Goal: Information Seeking & Learning: Learn about a topic

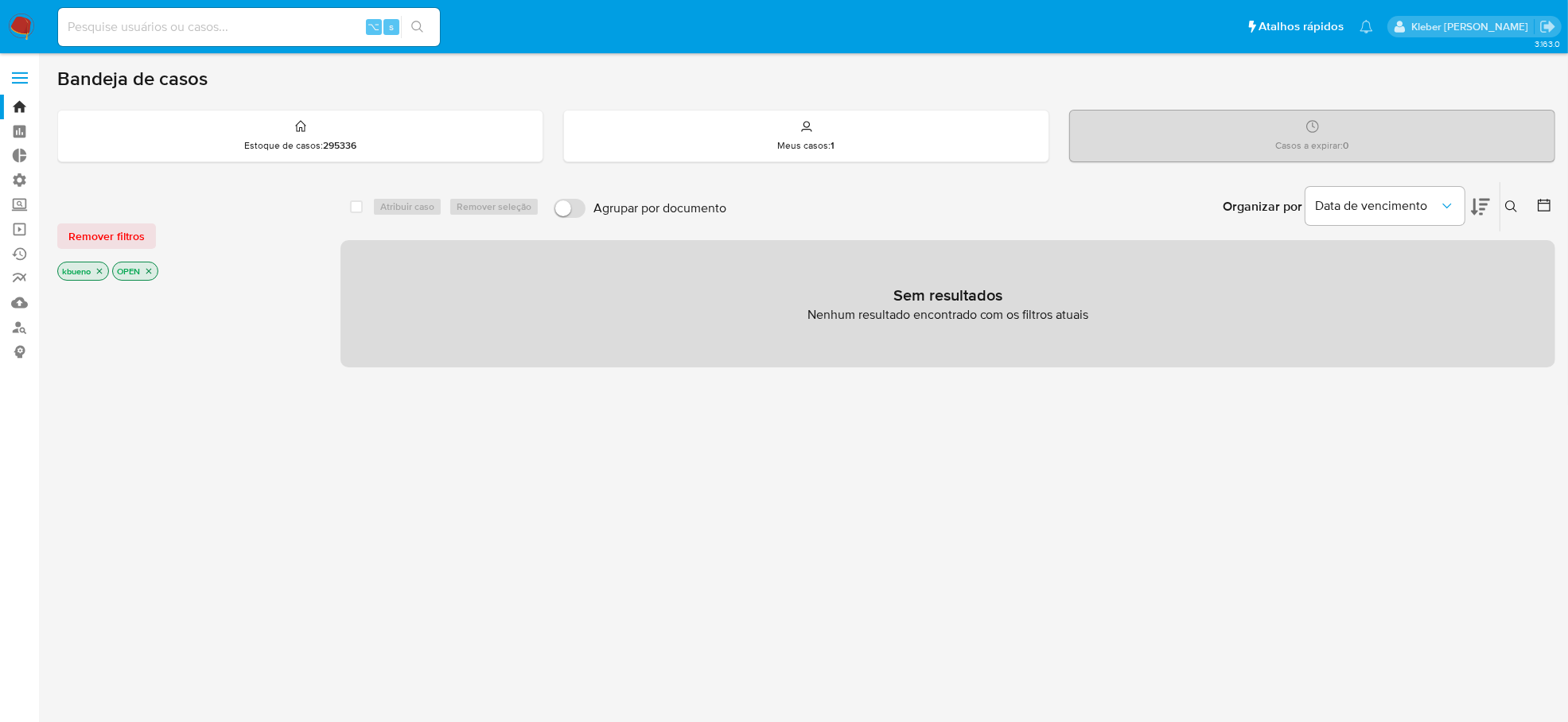
click at [146, 24] on input at bounding box center [249, 26] width 382 height 20
paste input "2497761313"
type input "2497761313"
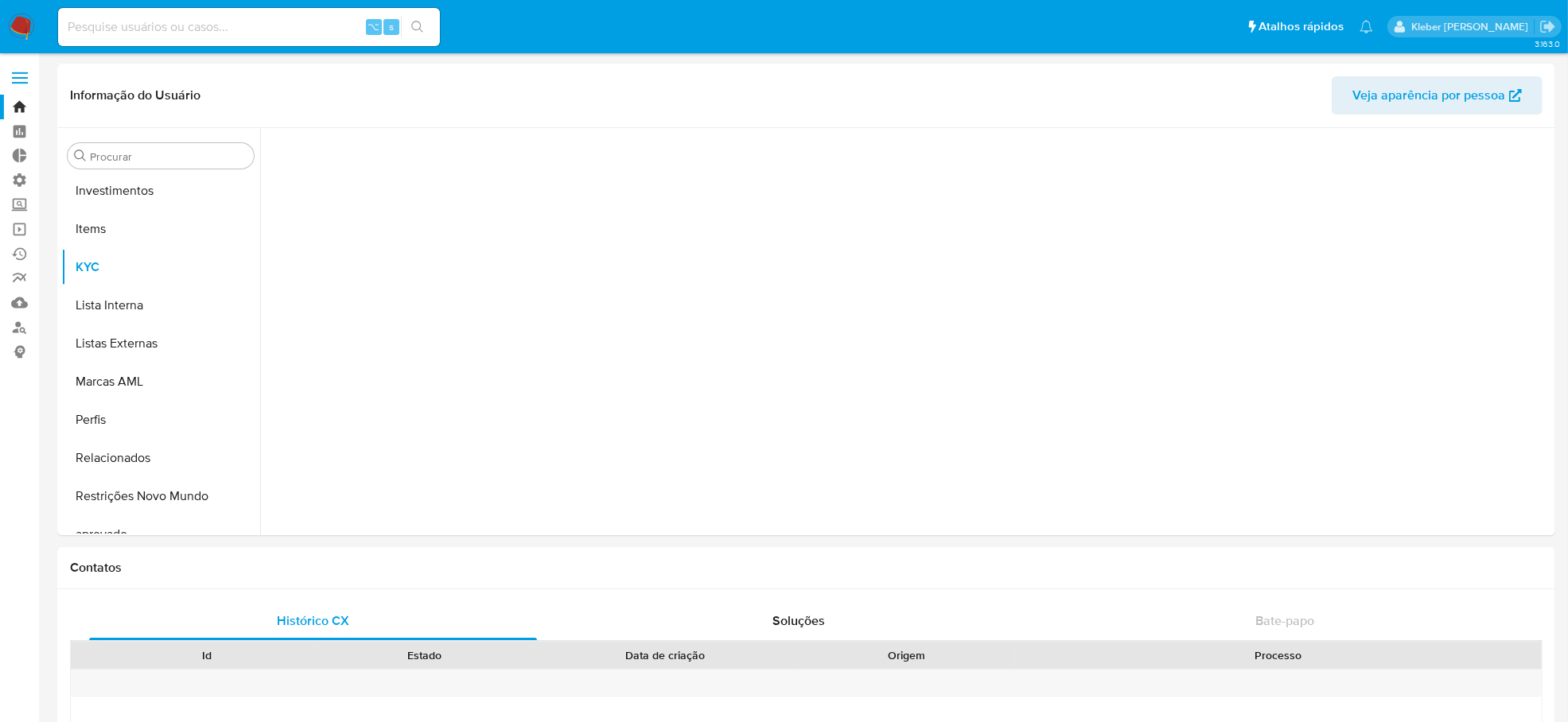
scroll to position [861, 0]
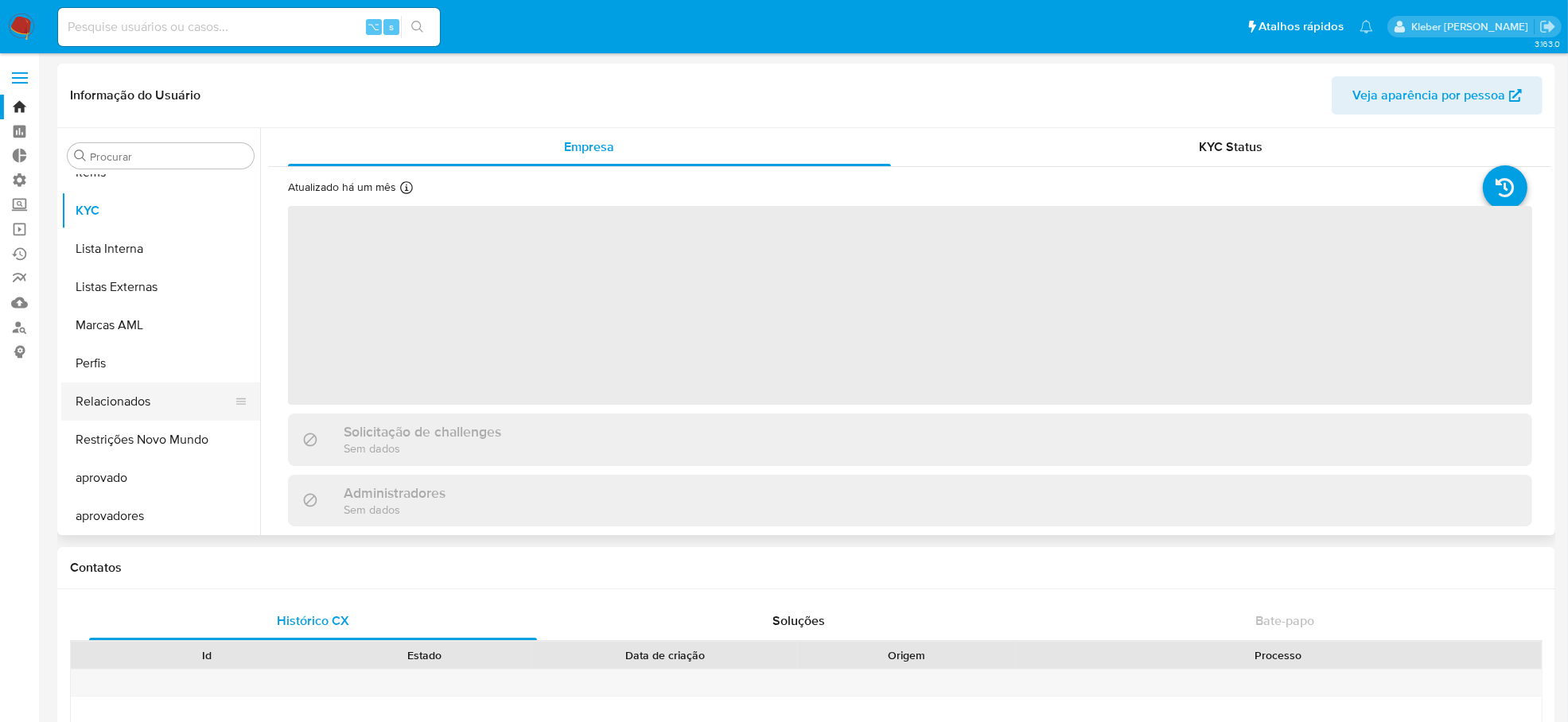
select select "10"
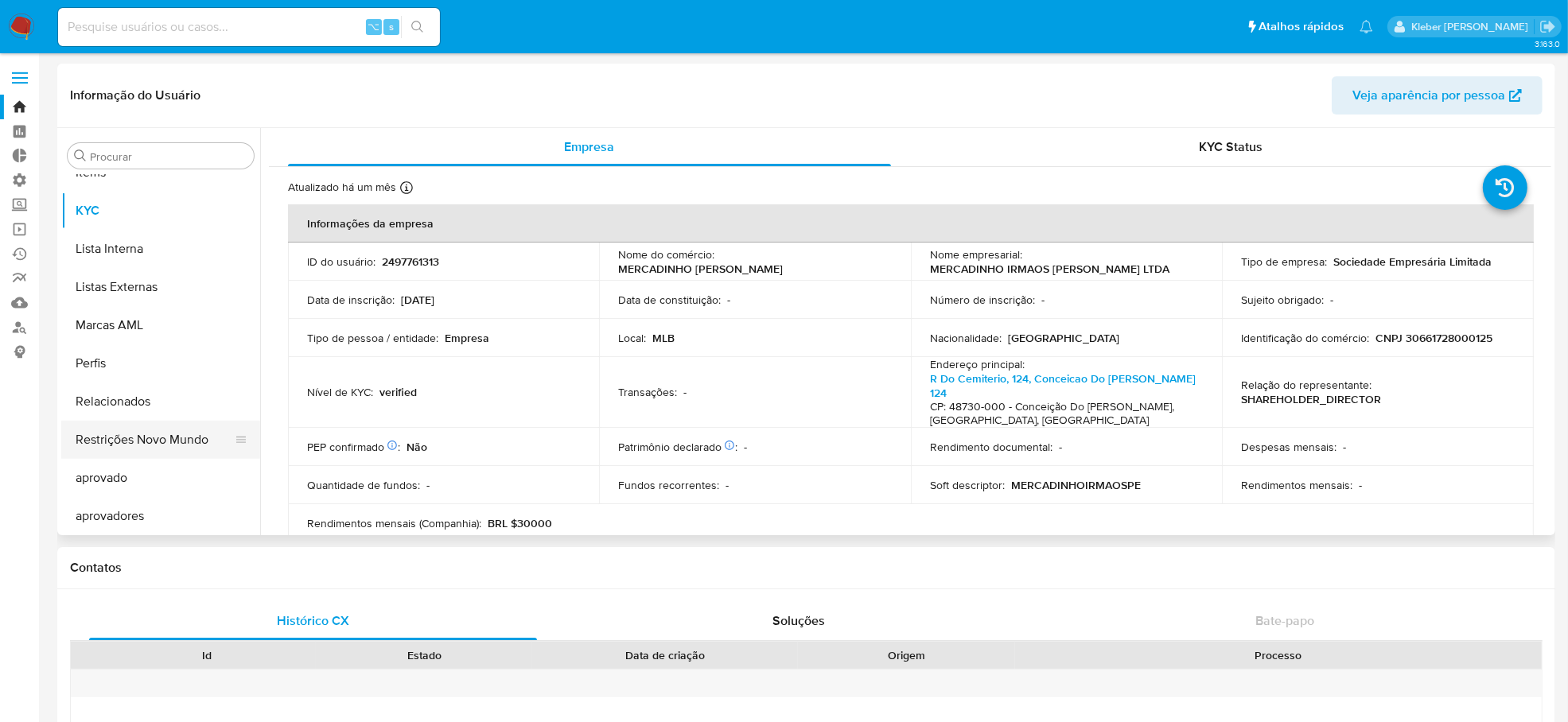
click at [140, 437] on button "Restrições Novo Mundo" at bounding box center [154, 439] width 186 height 38
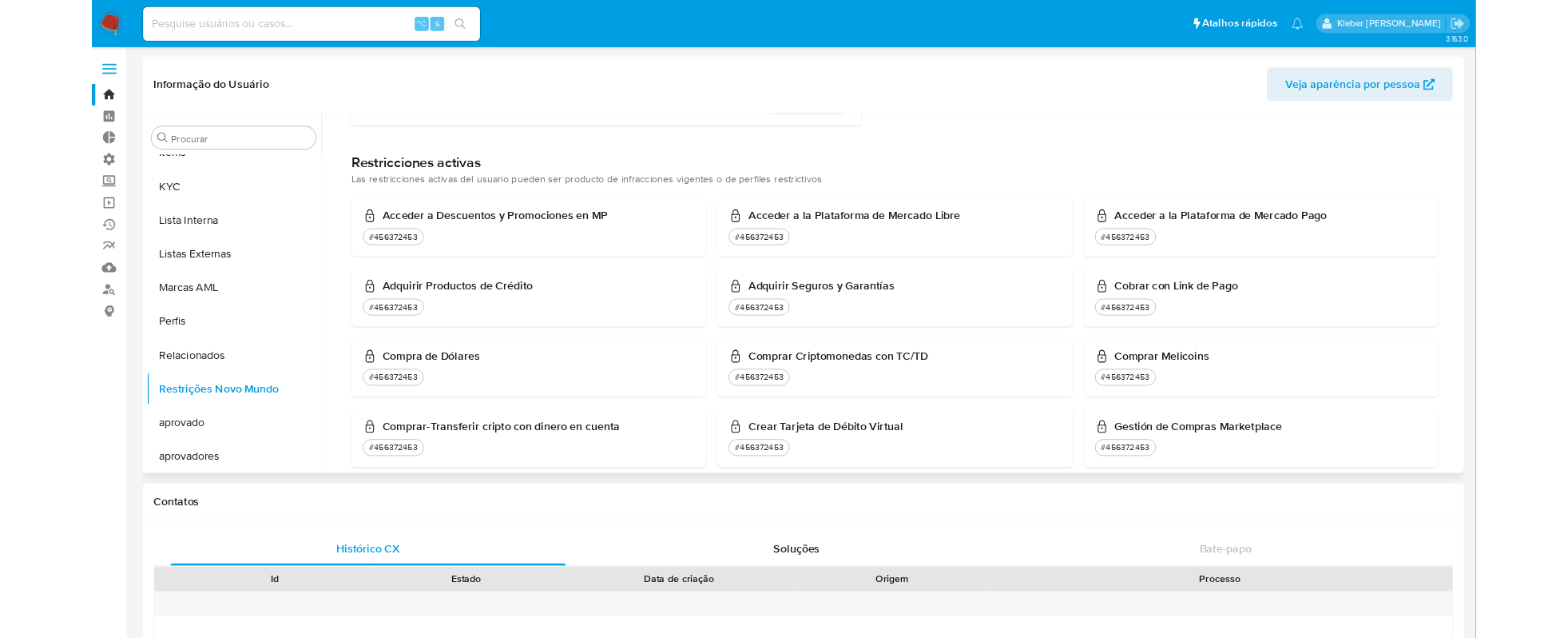
scroll to position [0, 0]
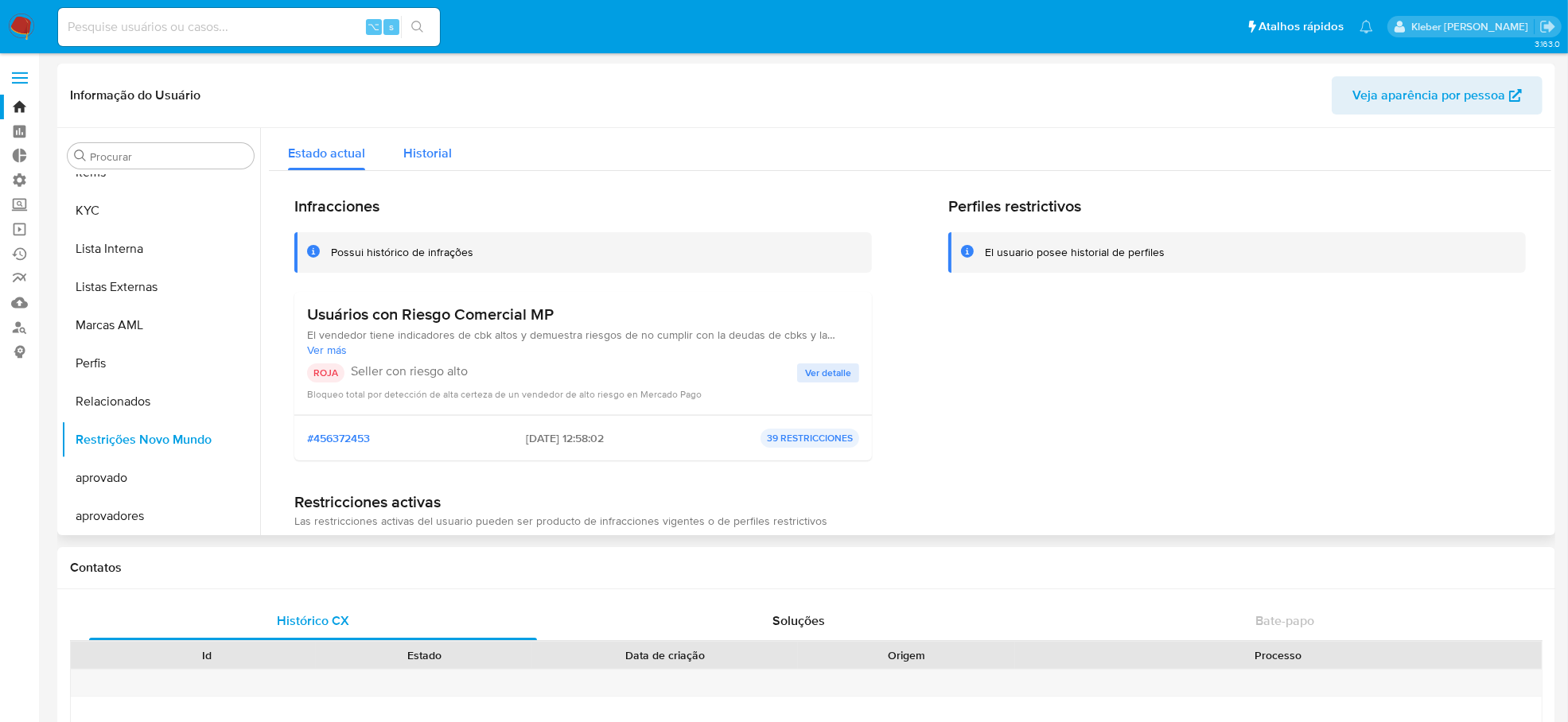
click at [429, 150] on span "Historial" at bounding box center [428, 152] width 48 height 18
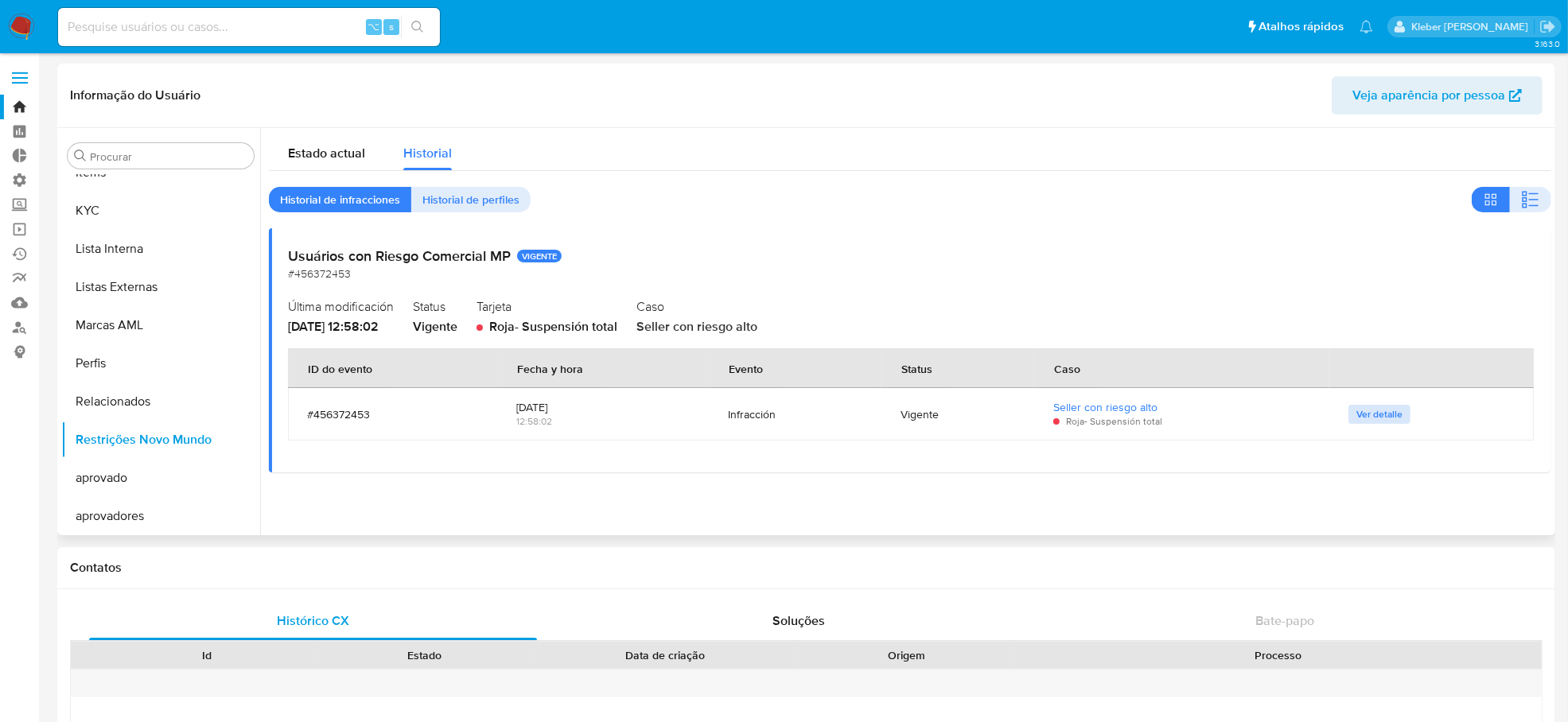
click at [1372, 412] on span "Ver detalle" at bounding box center [1380, 414] width 47 height 16
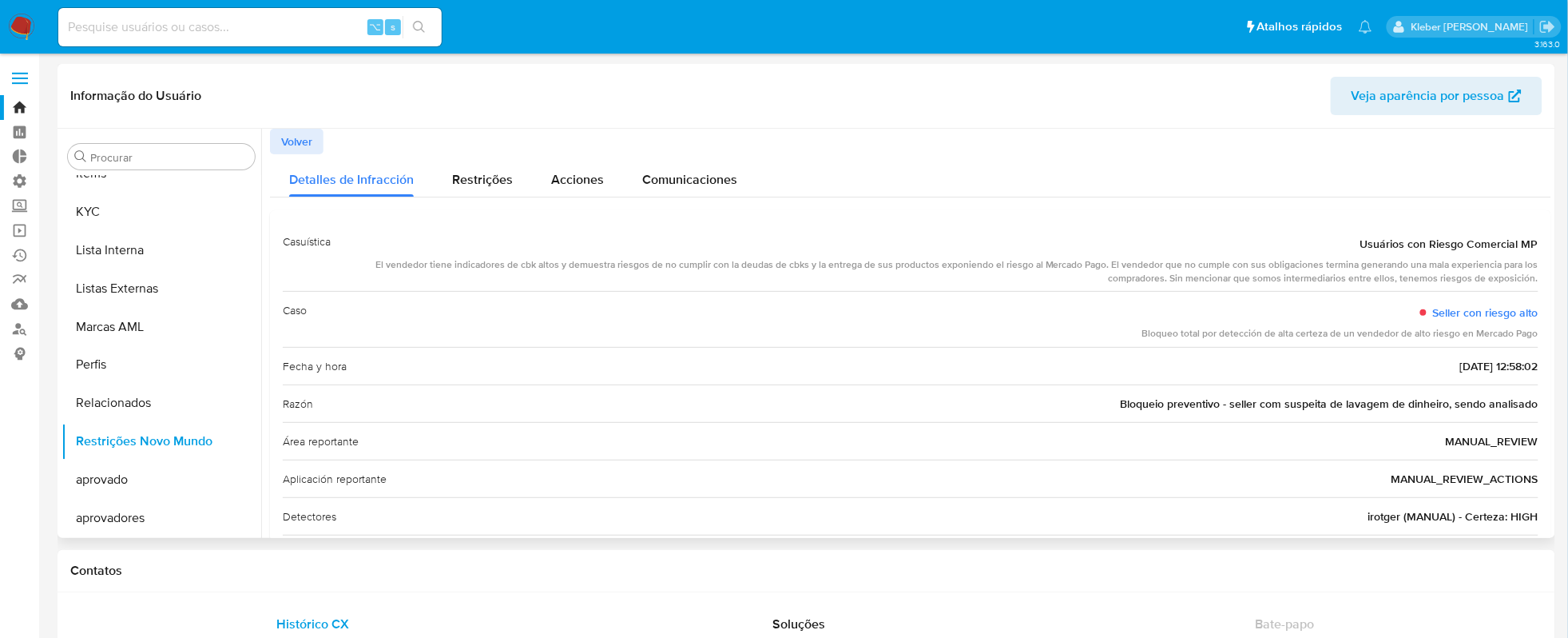
click at [304, 144] on span "Volver" at bounding box center [297, 141] width 31 height 22
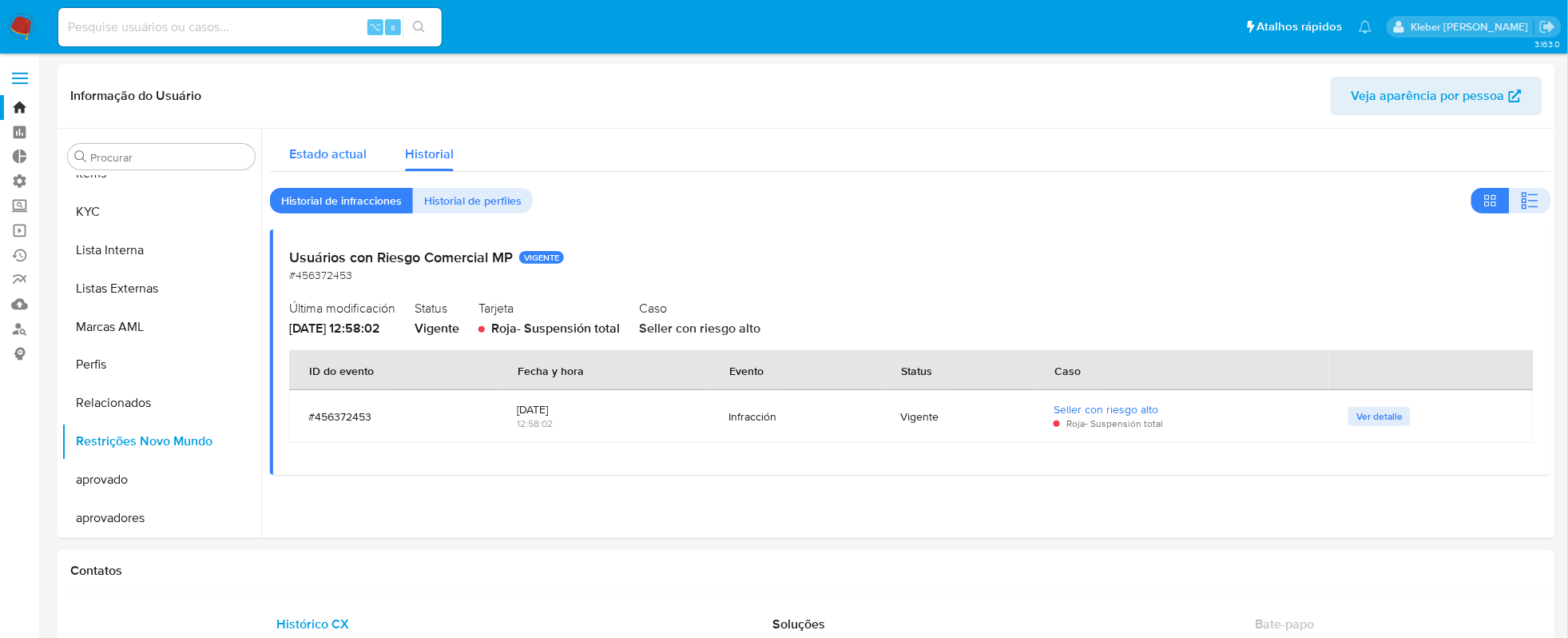
click at [328, 146] on span "Estado actual" at bounding box center [328, 153] width 78 height 19
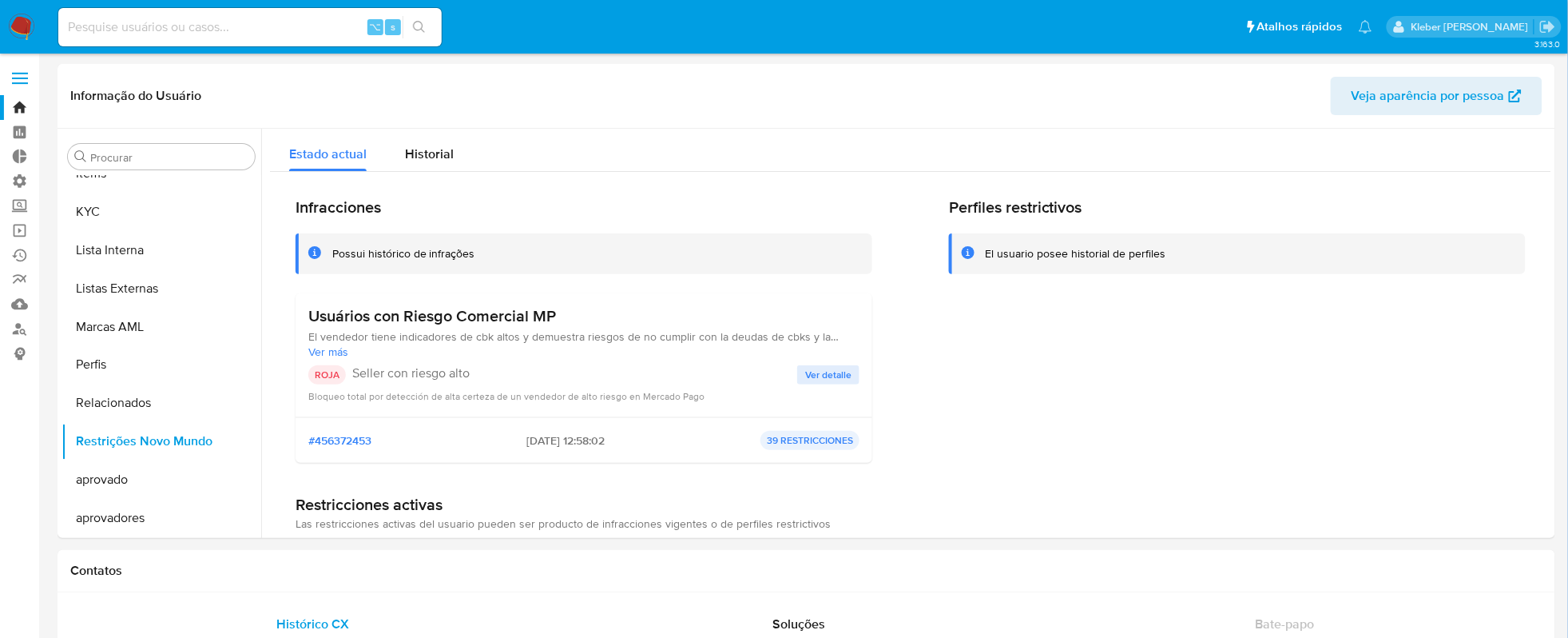
click at [791, 443] on p "39 RESTRICCIONES" at bounding box center [810, 440] width 99 height 19
click at [766, 334] on span "El vendedor tiene indicadores de cbk altos y demuestra riesgos de no cumplir co…" at bounding box center [584, 336] width 551 height 15
click at [337, 354] on span "Ver más" at bounding box center [584, 352] width 551 height 15
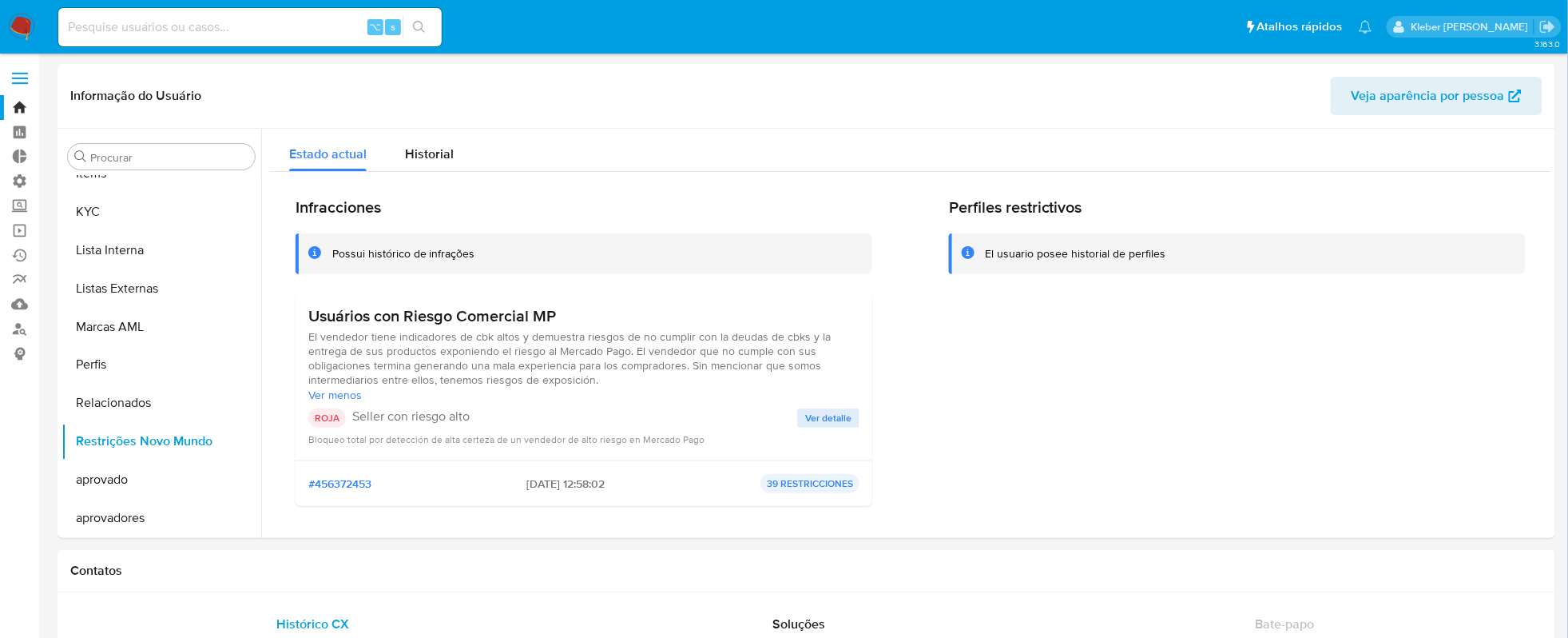
click at [536, 354] on span "El vendedor tiene indicadores de cbk altos y demuestra riesgos de no cumplir co…" at bounding box center [584, 357] width 551 height 57
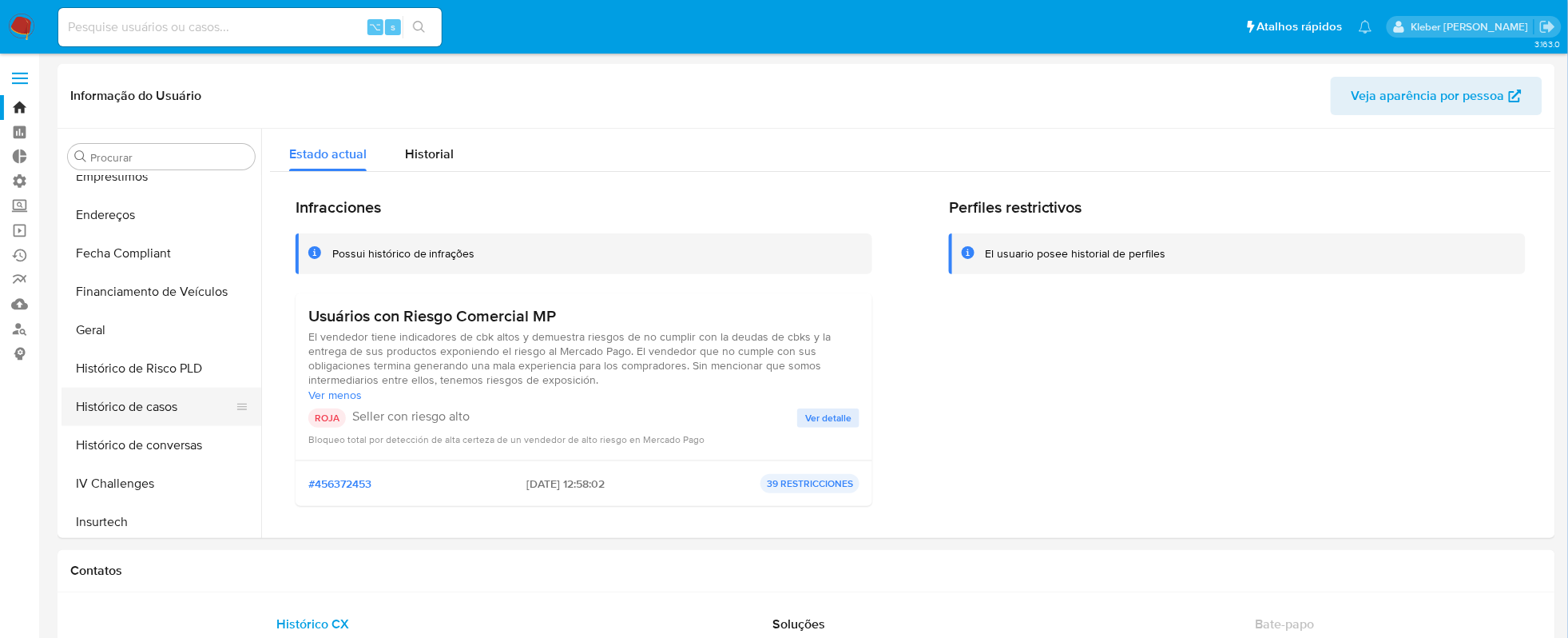
scroll to position [475, 0]
click at [109, 295] on button "Geral" at bounding box center [155, 294] width 187 height 38
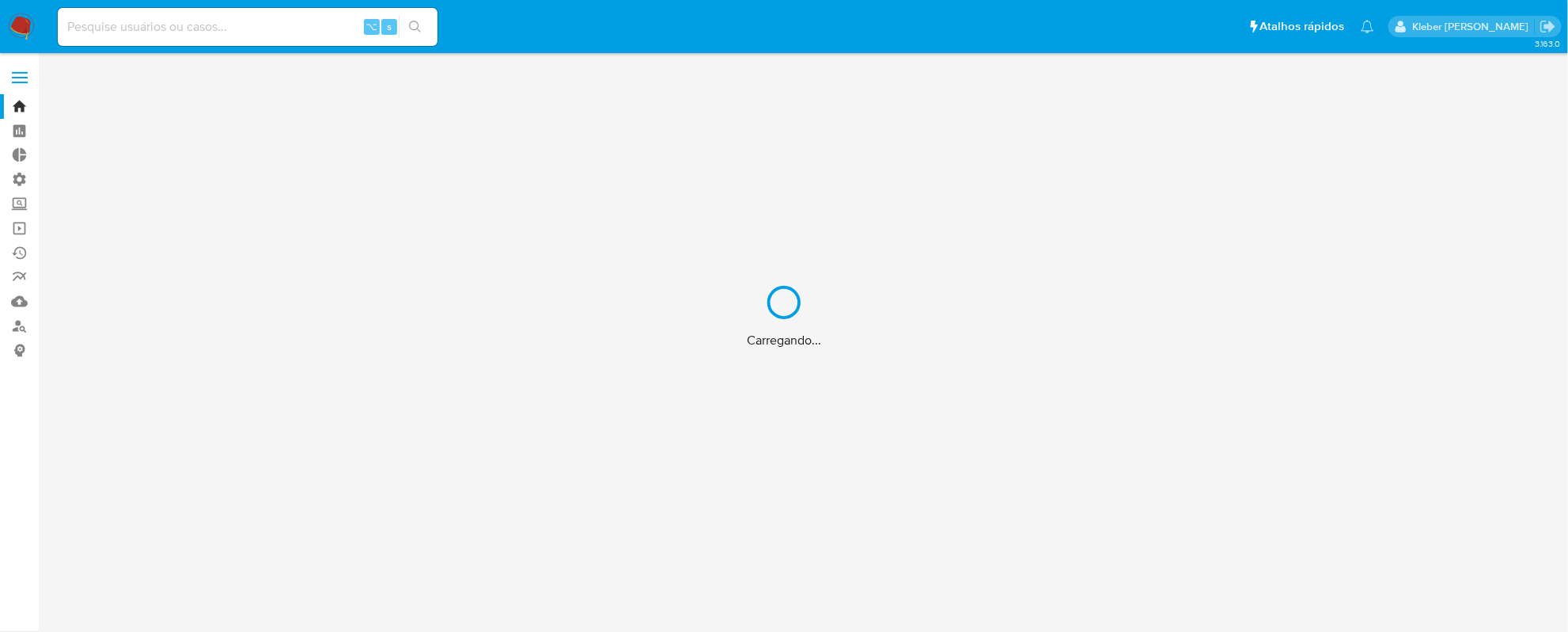
click at [127, 20] on div "Carregando..." at bounding box center [784, 316] width 1568 height 632
click at [127, 25] on div "Carregando..." at bounding box center [784, 316] width 1568 height 632
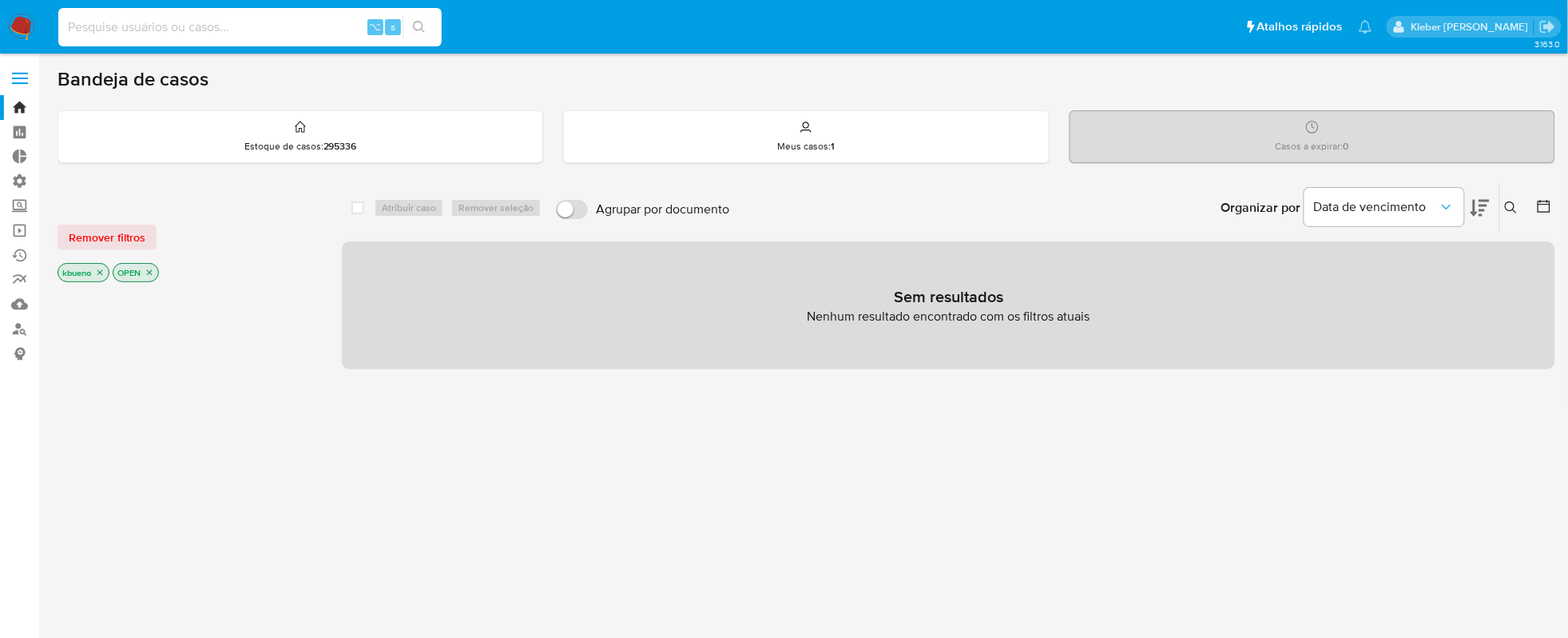
click at [129, 25] on input at bounding box center [250, 26] width 384 height 20
paste input "1846004579"
type input "1846004579"
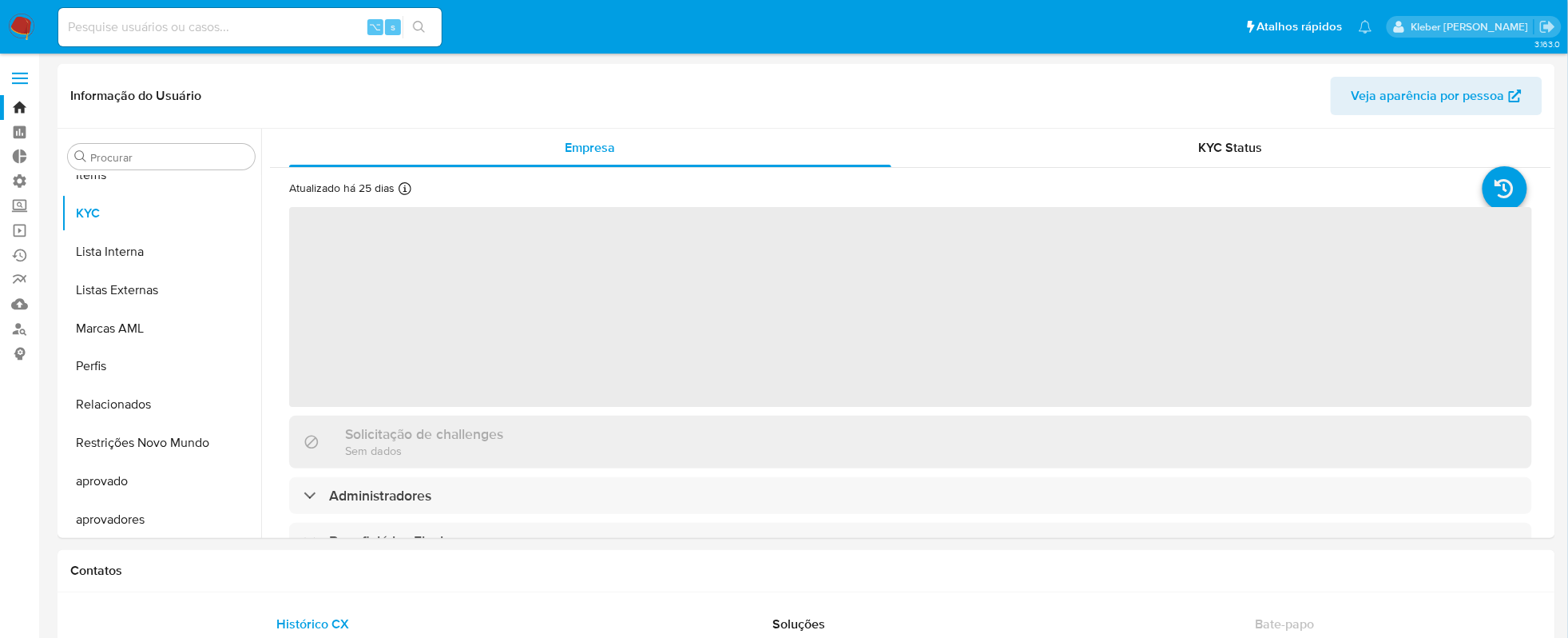
scroll to position [865, 0]
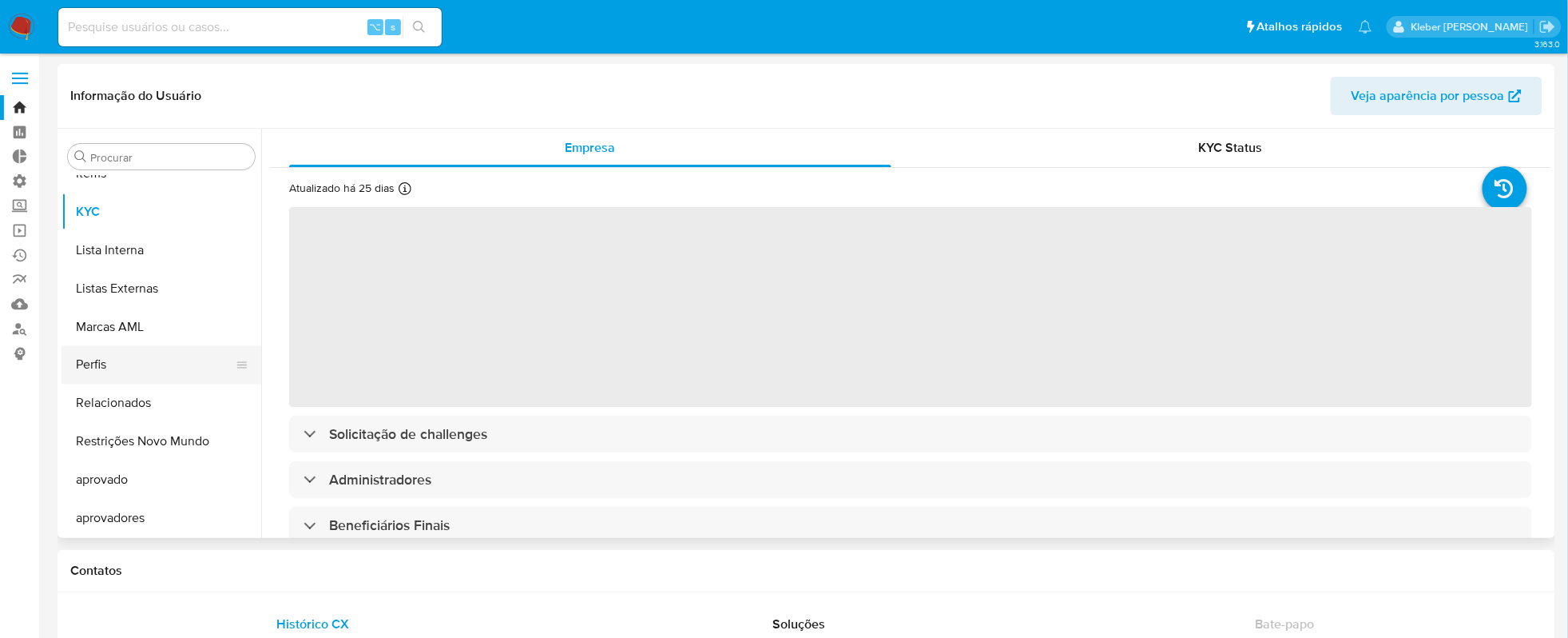
select select "10"
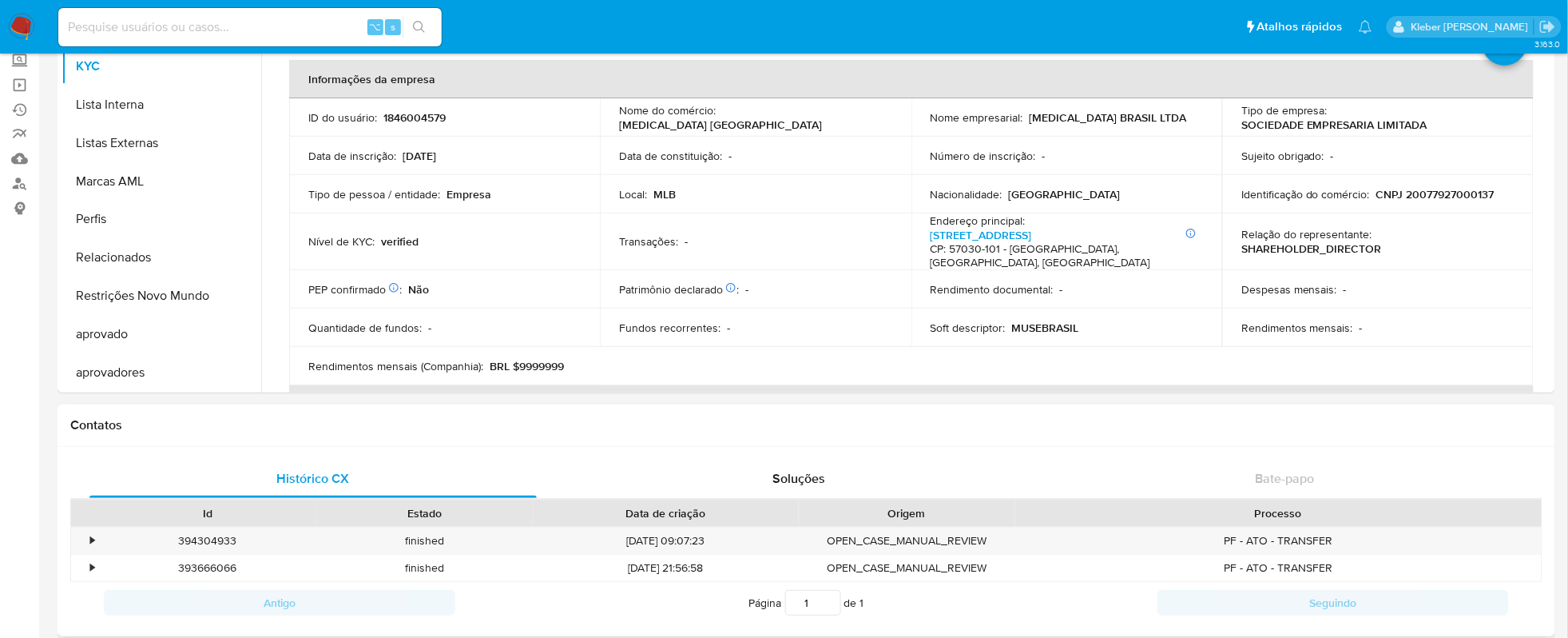
scroll to position [185, 0]
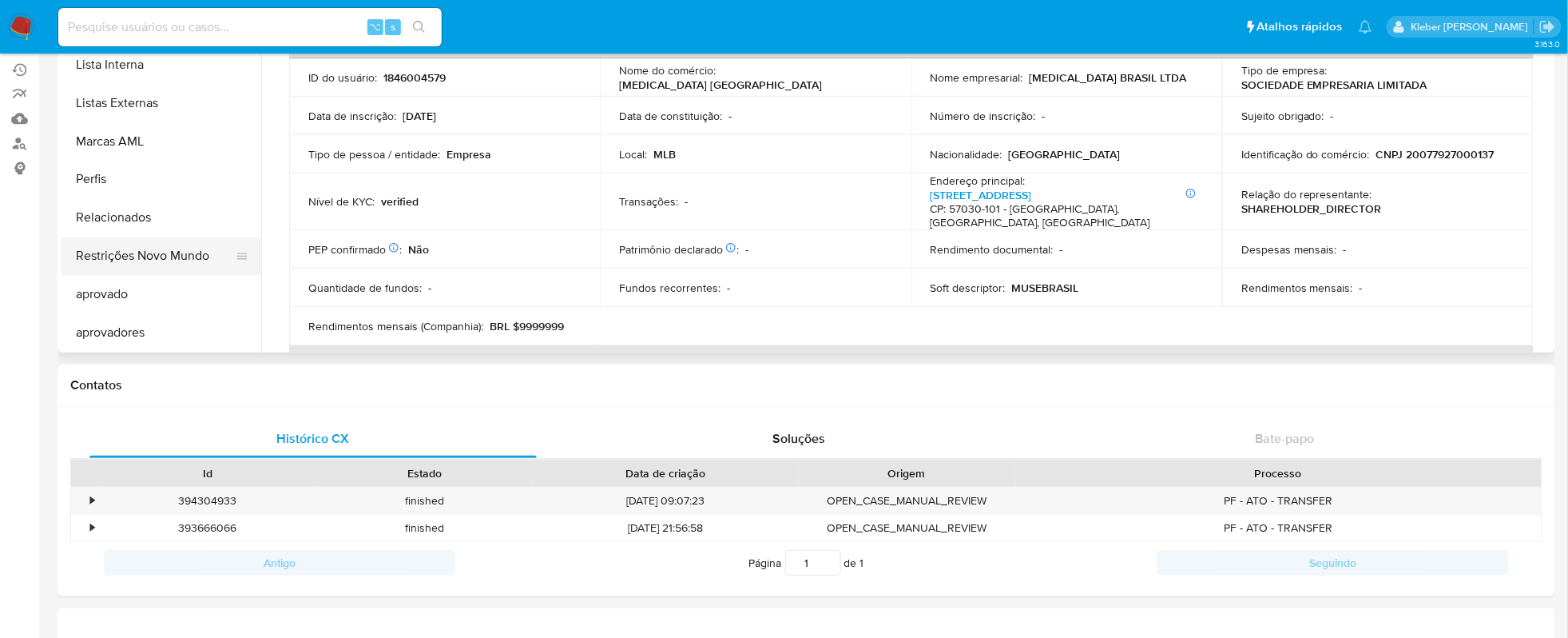
click at [155, 251] on button "Restrições Novo Mundo" at bounding box center [155, 256] width 187 height 38
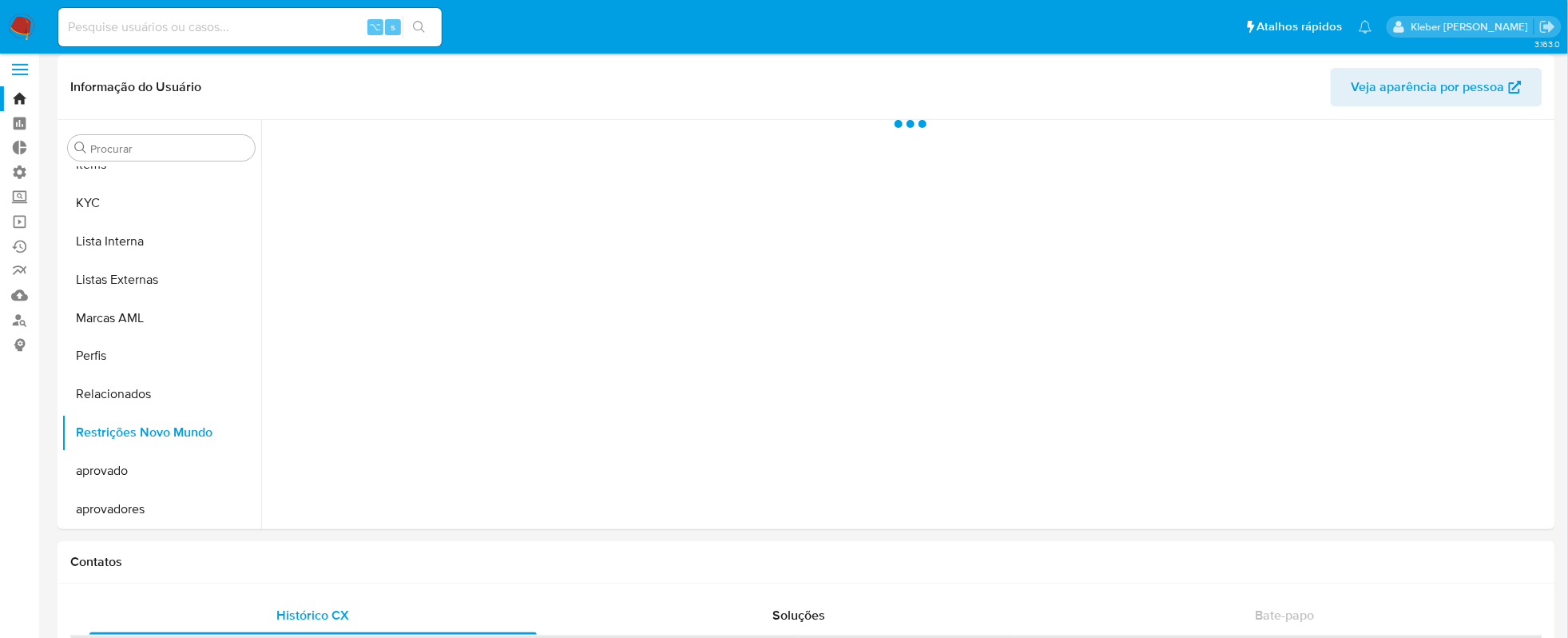
scroll to position [0, 0]
